Goal: Entertainment & Leisure: Consume media (video, audio)

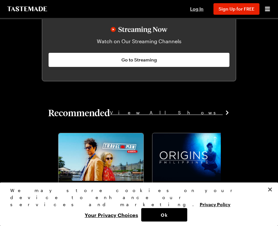
scroll to position [486, 0]
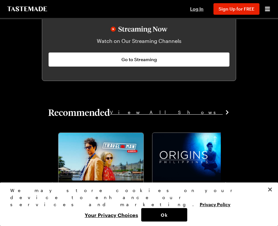
click at [134, 58] on span "Go to Streaming" at bounding box center [140, 59] width 36 height 6
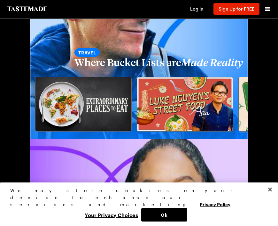
scroll to position [1017, 0]
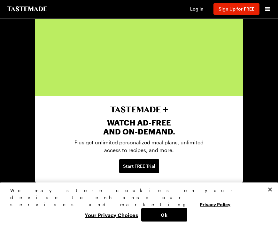
scroll to position [1390, 0]
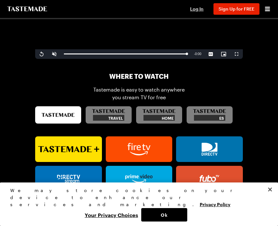
scroll to position [280, 0]
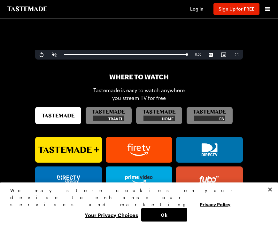
click at [114, 117] on div "Travel" at bounding box center [109, 119] width 32 height 6
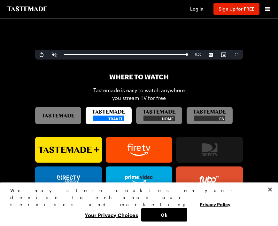
click at [115, 115] on div "Travel" at bounding box center [108, 116] width 33 height 12
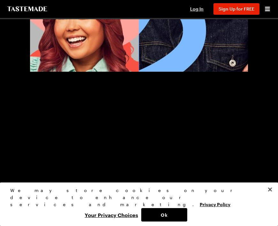
scroll to position [141, 0]
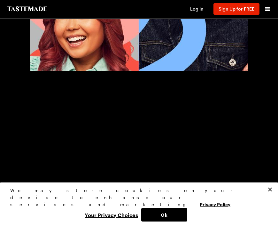
click at [167, 221] on button "Ok" at bounding box center [164, 214] width 46 height 13
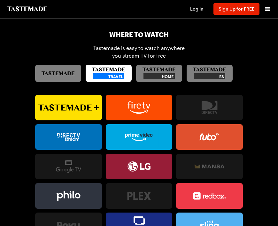
scroll to position [323, 0]
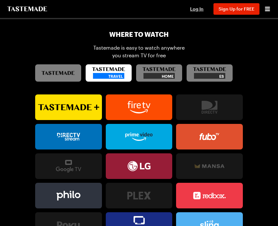
click at [82, 114] on link at bounding box center [68, 107] width 67 height 26
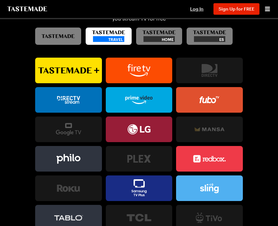
scroll to position [351, 0]
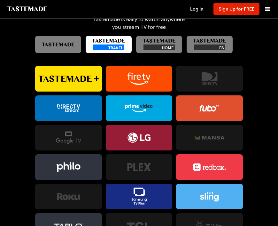
click at [230, 221] on icon at bounding box center [209, 225] width 67 height 15
click at [151, 115] on rect at bounding box center [138, 107] width 39 height 25
